Goal: Information Seeking & Learning: Learn about a topic

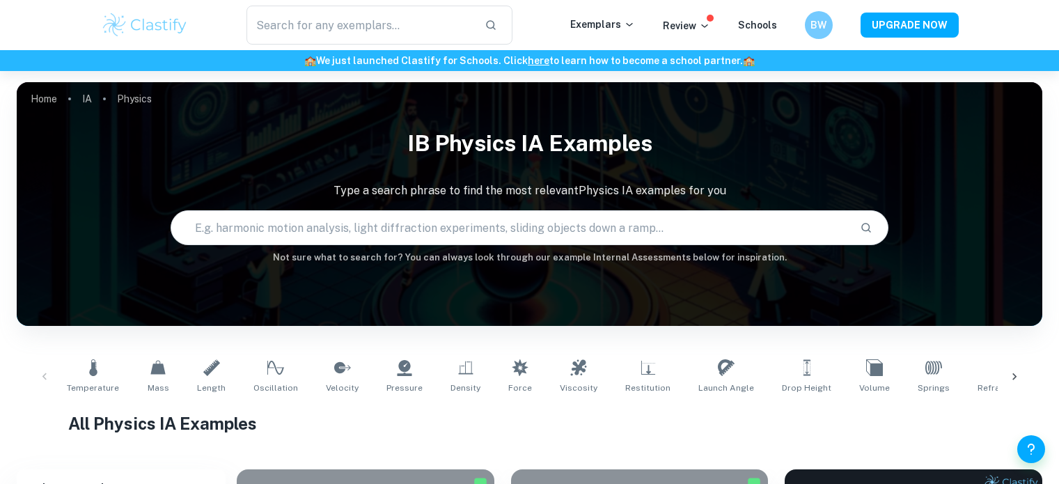
checkbox input "true"
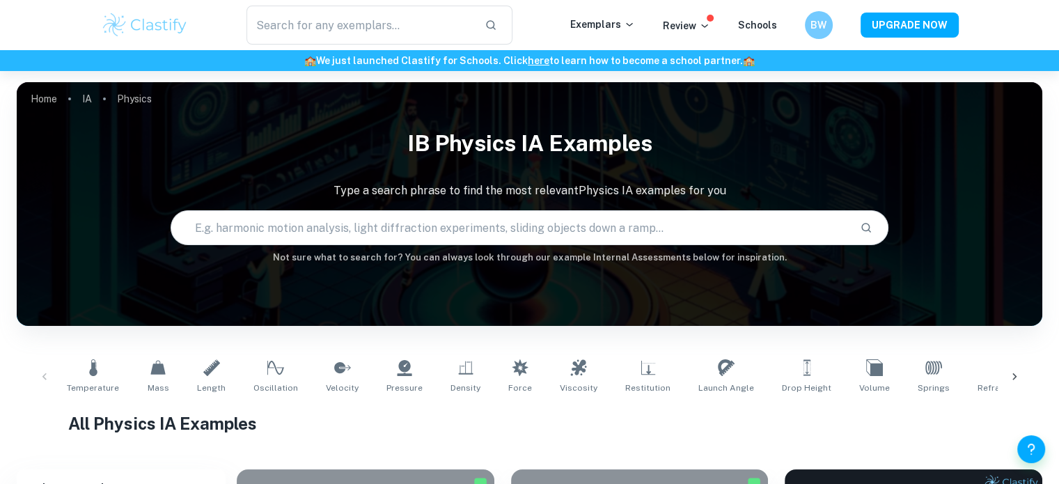
scroll to position [209, 0]
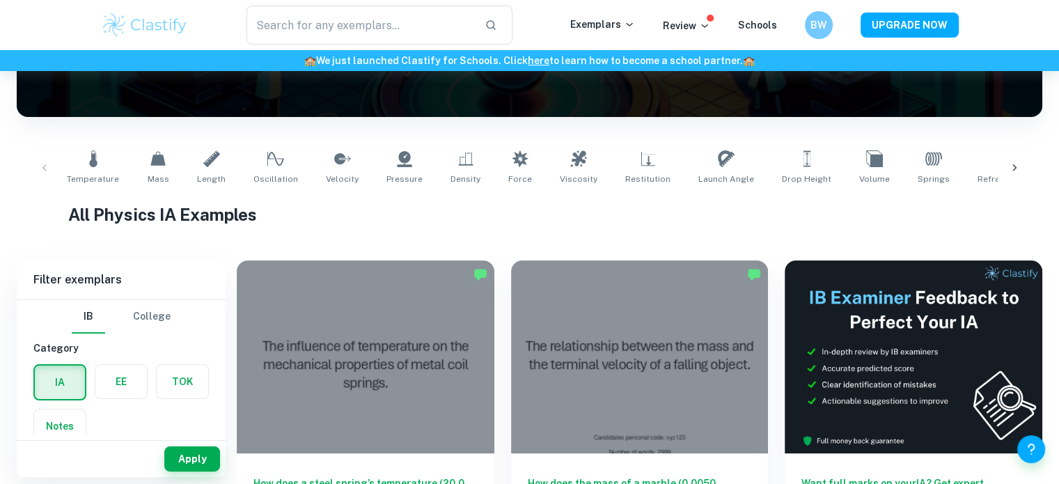
drag, startPoint x: 515, startPoint y: 205, endPoint x: 519, endPoint y: 211, distance: 7.5
click at [517, 209] on h1 "All Physics IA Examples" at bounding box center [529, 214] width 923 height 25
click at [519, 211] on h1 "All Physics IA Examples" at bounding box center [529, 214] width 923 height 25
click at [519, 212] on h1 "All Physics IA Examples" at bounding box center [529, 214] width 923 height 25
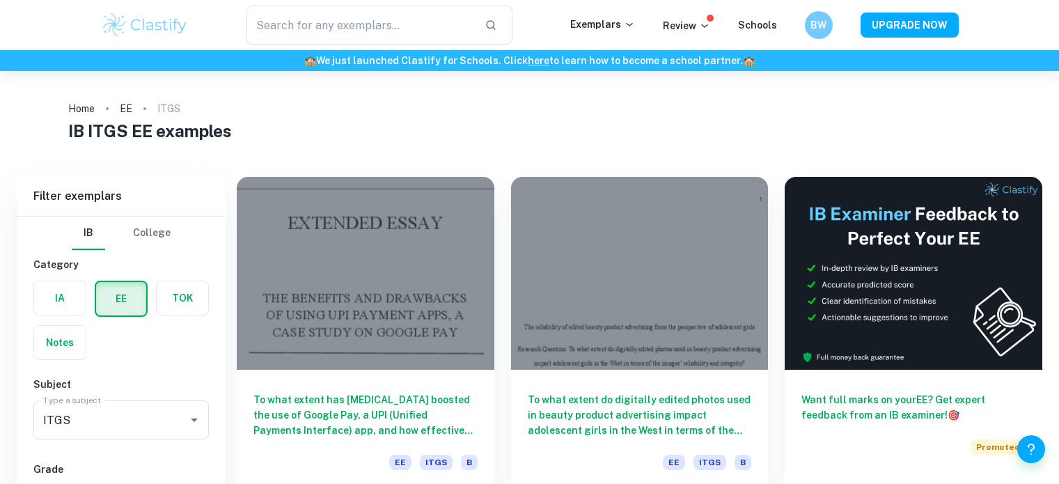
scroll to position [1726, 0]
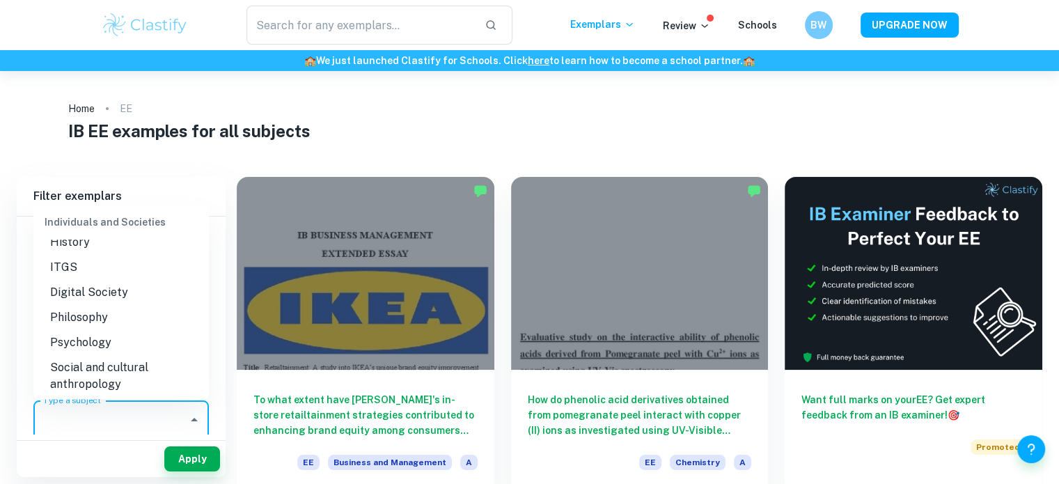
scroll to position [1393, 0]
click at [95, 301] on li "Philosophy" at bounding box center [120, 293] width 175 height 25
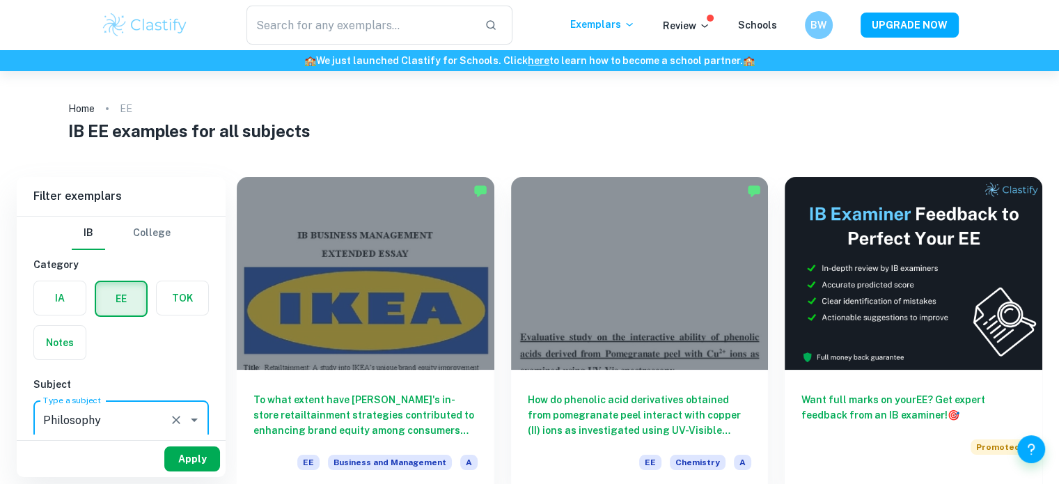
click at [179, 458] on button "Apply" at bounding box center [192, 458] width 56 height 25
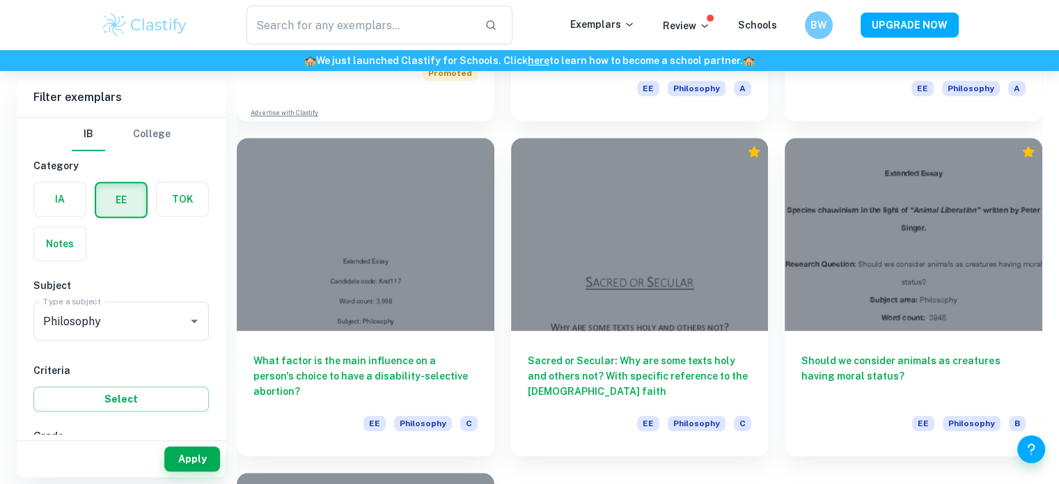
scroll to position [905, 0]
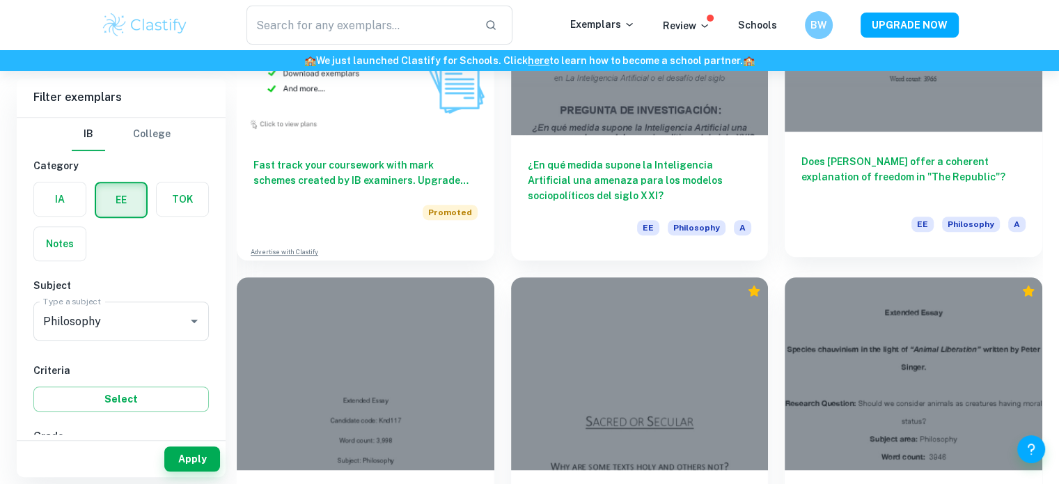
click at [895, 154] on h6 "Does Plato offer a coherent explanation of freedom in "The Republic"?" at bounding box center [913, 177] width 224 height 46
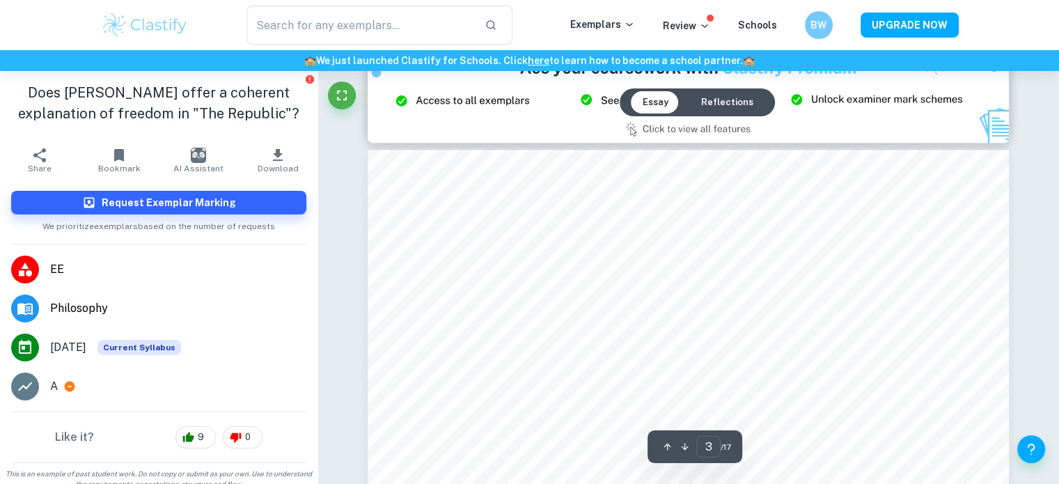
scroll to position [2298, 0]
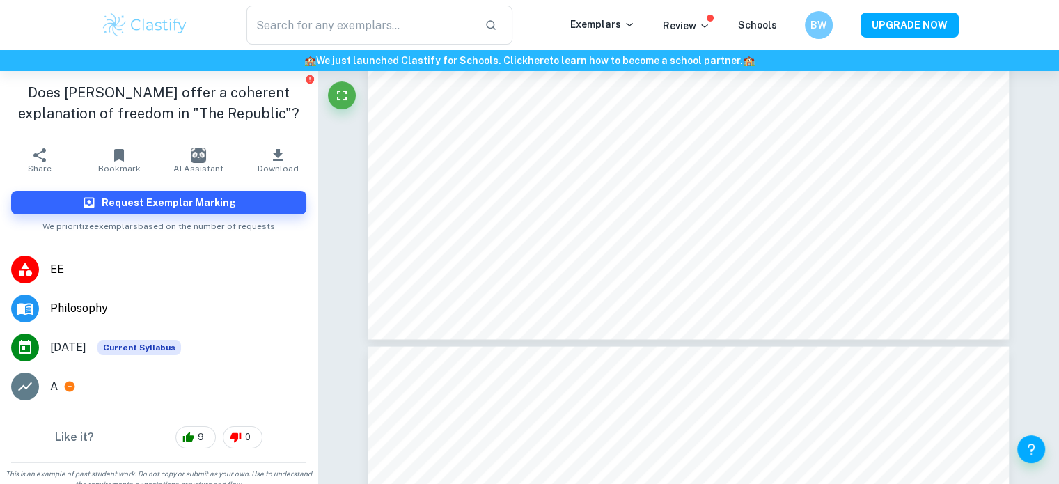
type input "4"
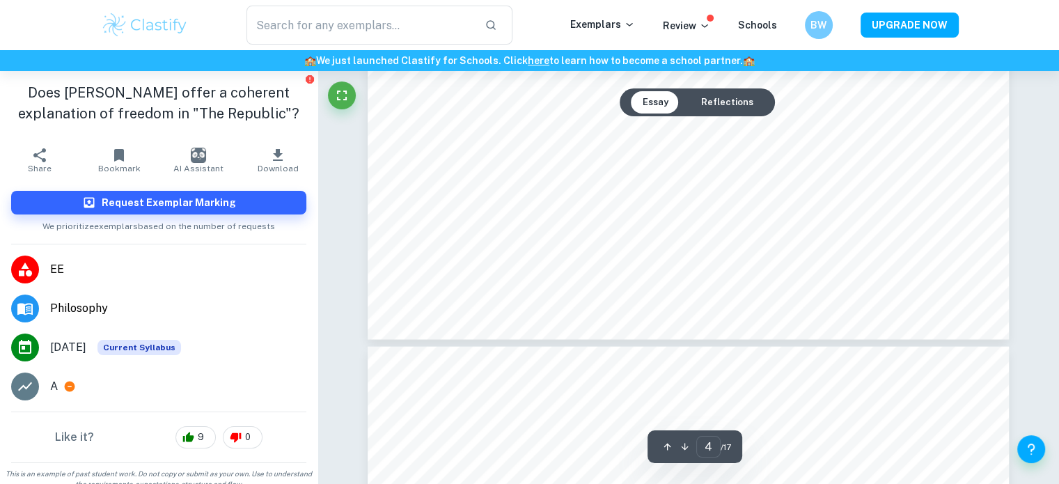
scroll to position [2855, 0]
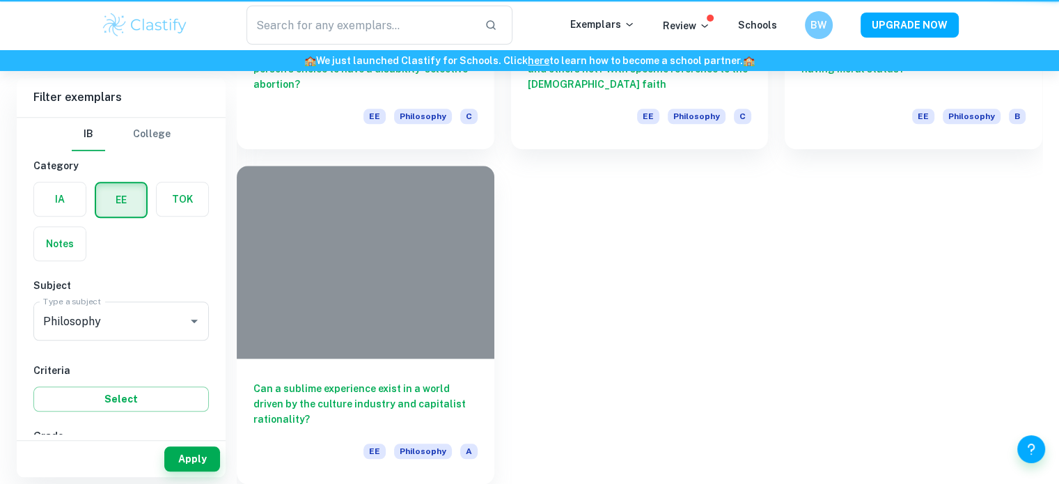
scroll to position [905, 0]
